Goal: Share content: Share content

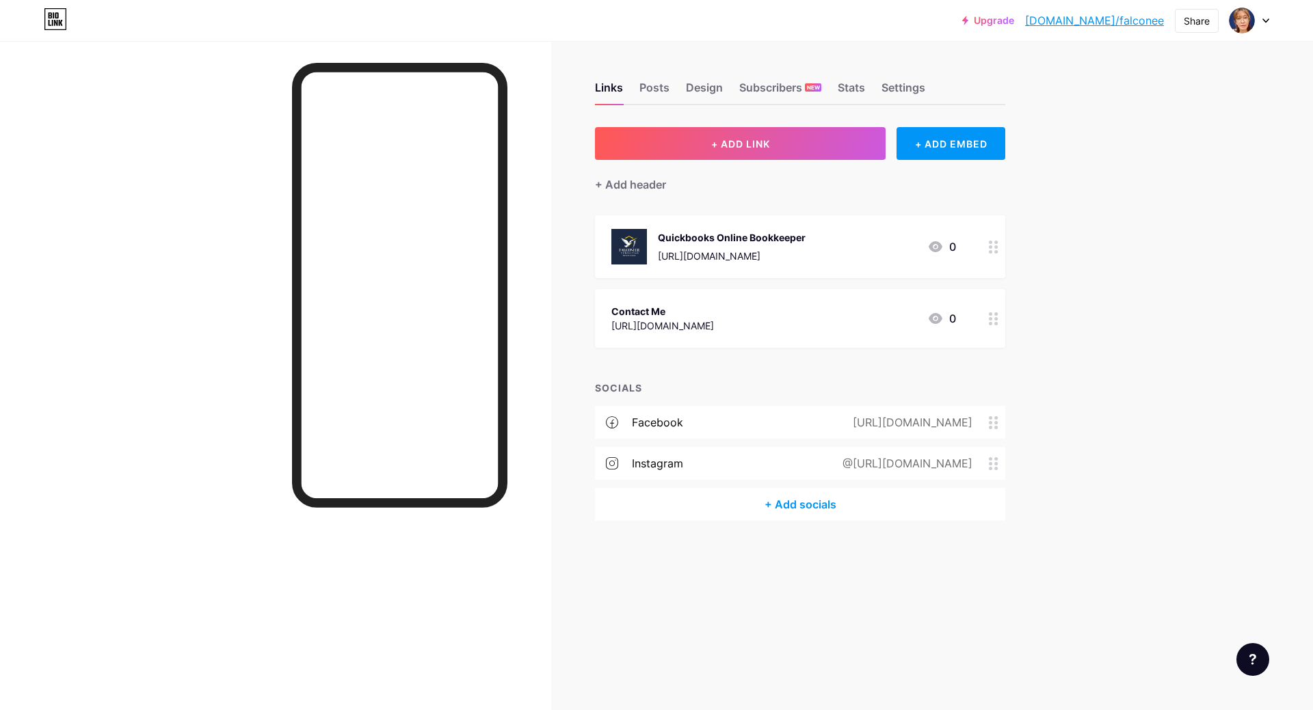
click at [831, 427] on div "[URL][DOMAIN_NAME]" at bounding box center [910, 422] width 158 height 16
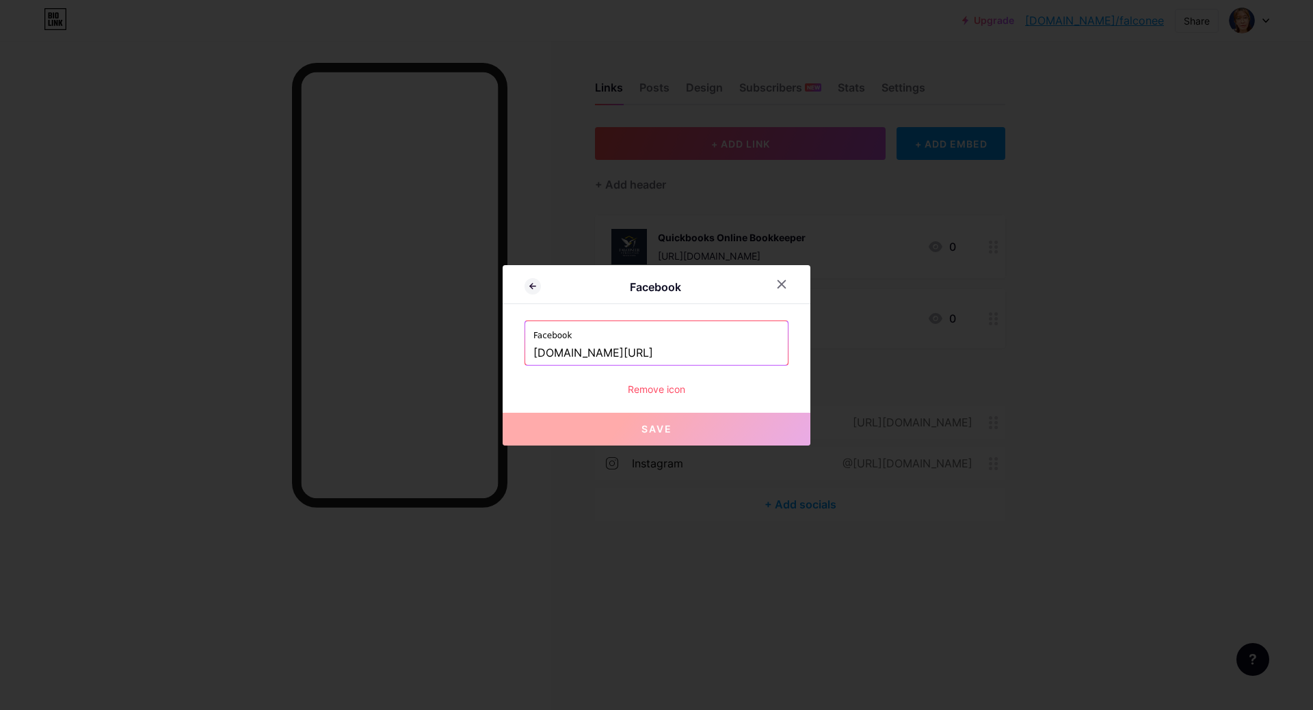
click at [675, 357] on input "[DOMAIN_NAME][URL]" at bounding box center [656, 353] width 246 height 23
click at [785, 283] on div at bounding box center [781, 284] width 25 height 25
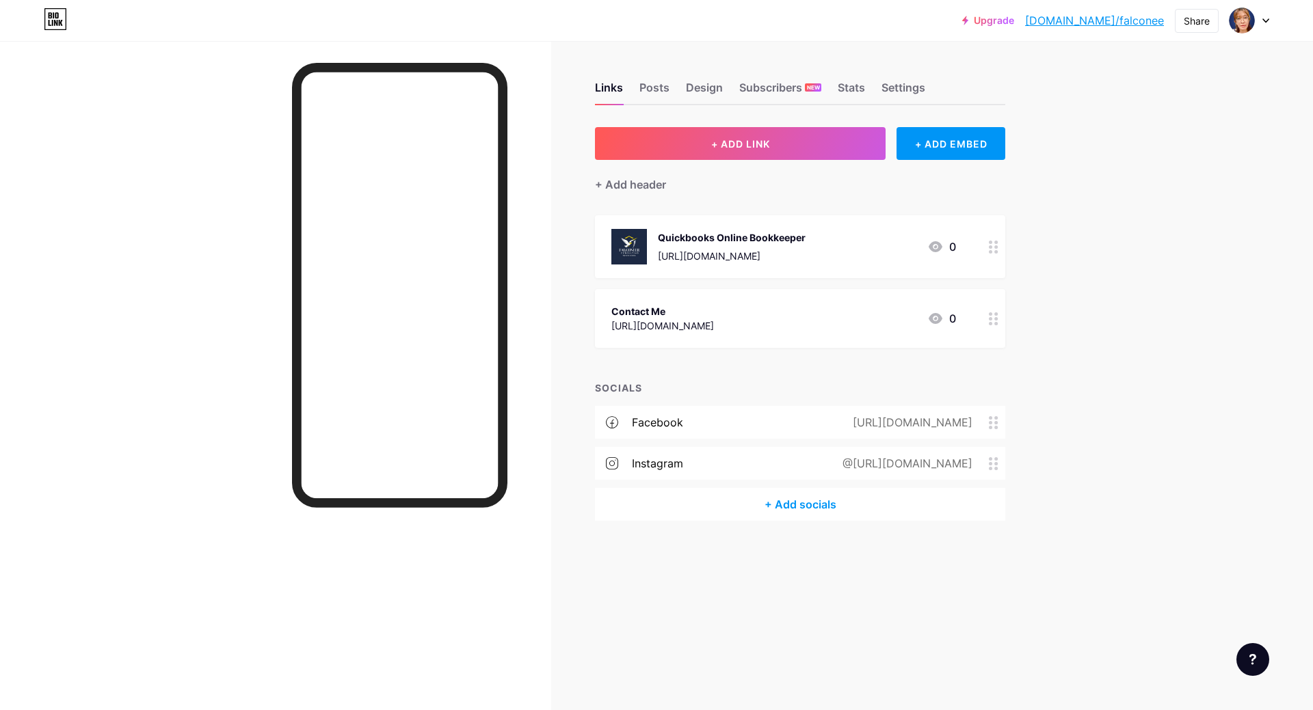
click at [830, 464] on div "@[URL][DOMAIN_NAME]" at bounding box center [905, 463] width 168 height 16
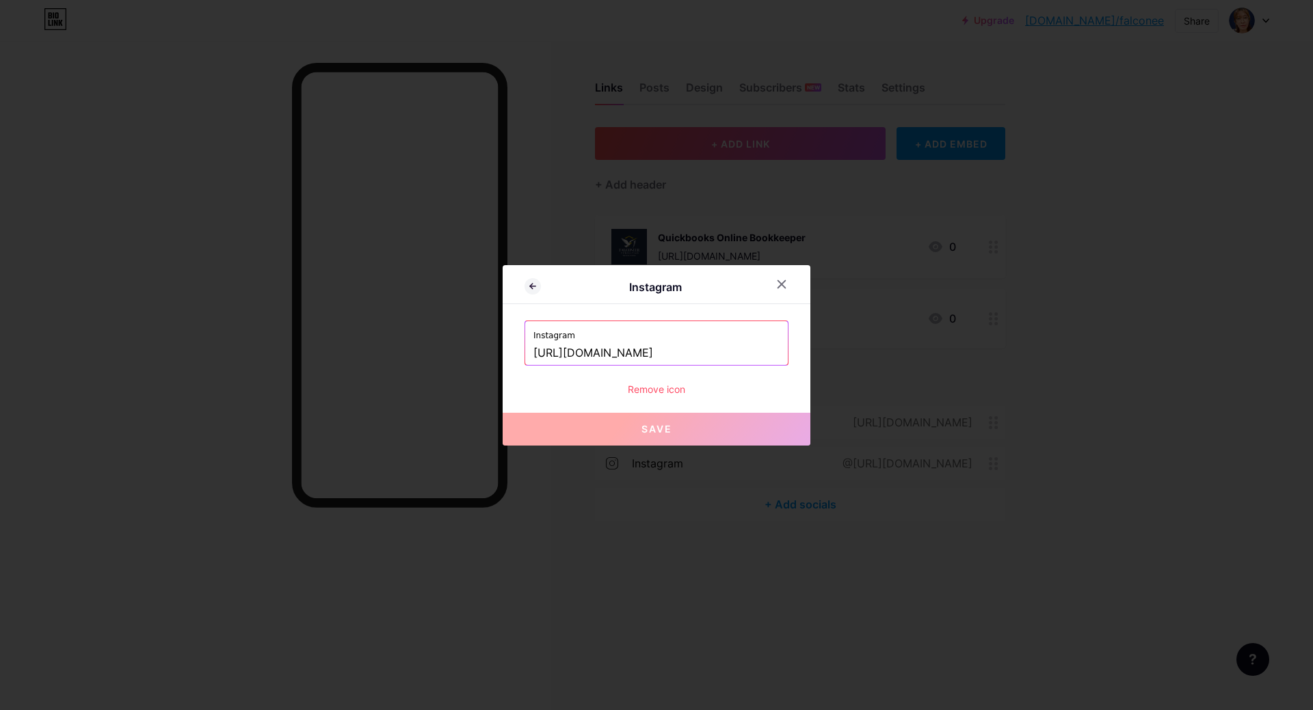
click at [624, 349] on input "[URL][DOMAIN_NAME]" at bounding box center [656, 353] width 246 height 23
type input "[URL][DOMAIN_NAME]"
click at [778, 284] on icon at bounding box center [782, 284] width 8 height 8
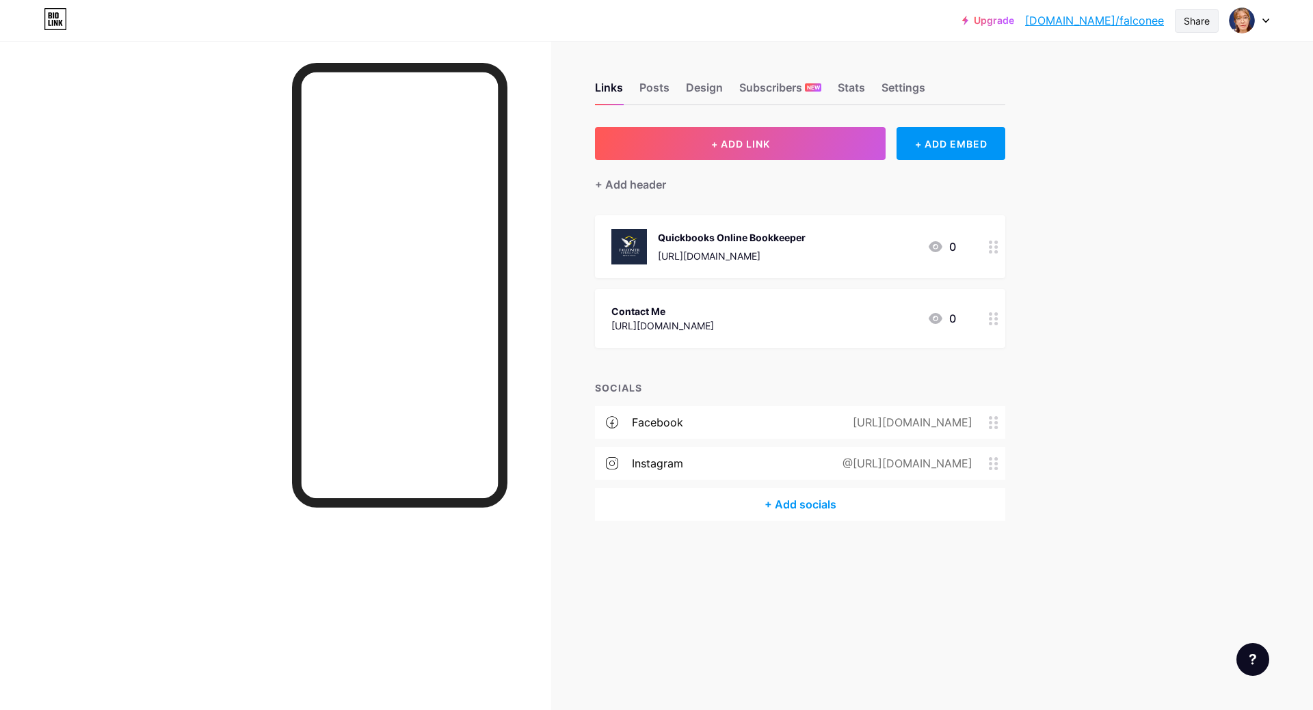
click at [1195, 23] on div "Share" at bounding box center [1197, 21] width 26 height 14
click at [1077, 72] on div "Copy link" at bounding box center [1083, 70] width 51 height 16
click at [1149, 282] on div "Upgrade [DOMAIN_NAME]/falcon... [DOMAIN_NAME]/falconee Share Copied [URL][DOMAI…" at bounding box center [656, 355] width 1313 height 710
click at [844, 88] on div "Stats" at bounding box center [851, 91] width 27 height 25
